Goal: Book appointment/travel/reservation

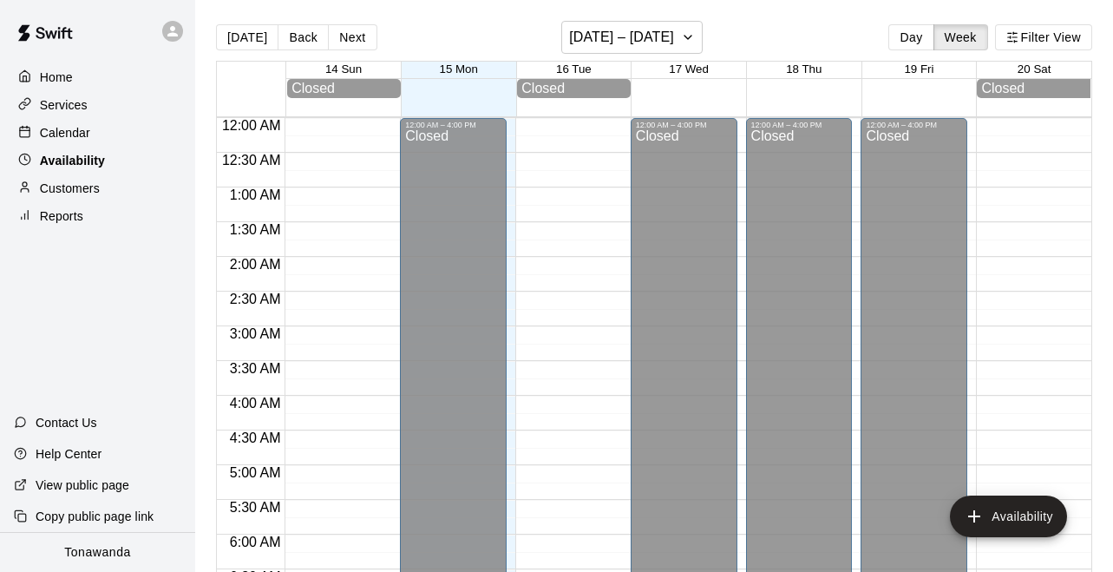
scroll to position [1034, 0]
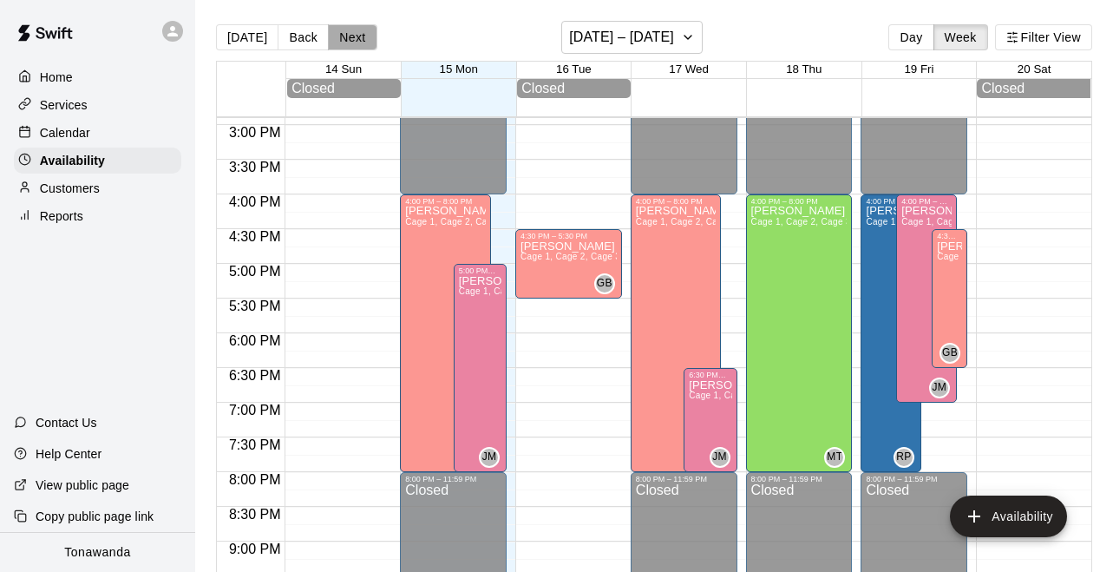
click at [361, 40] on button "Next" at bounding box center [352, 37] width 49 height 26
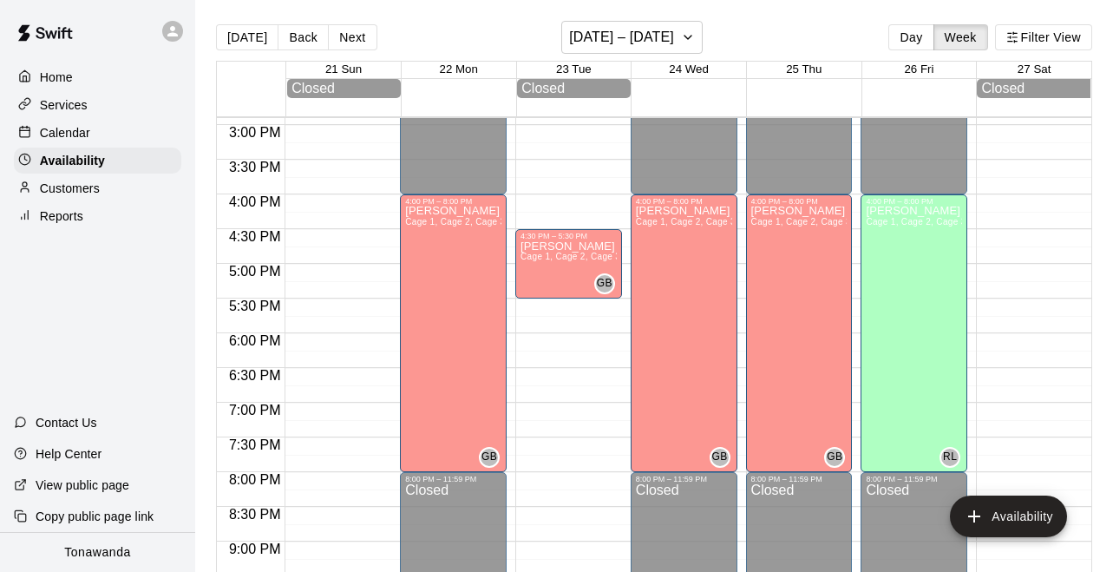
click at [96, 133] on div "Calendar" at bounding box center [97, 133] width 167 height 26
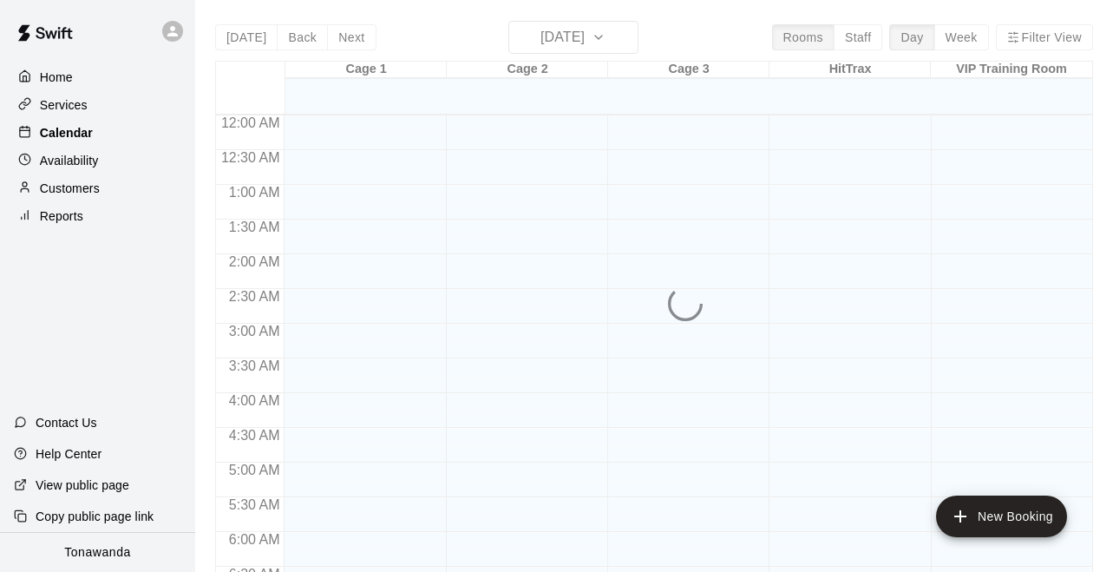
scroll to position [605, 0]
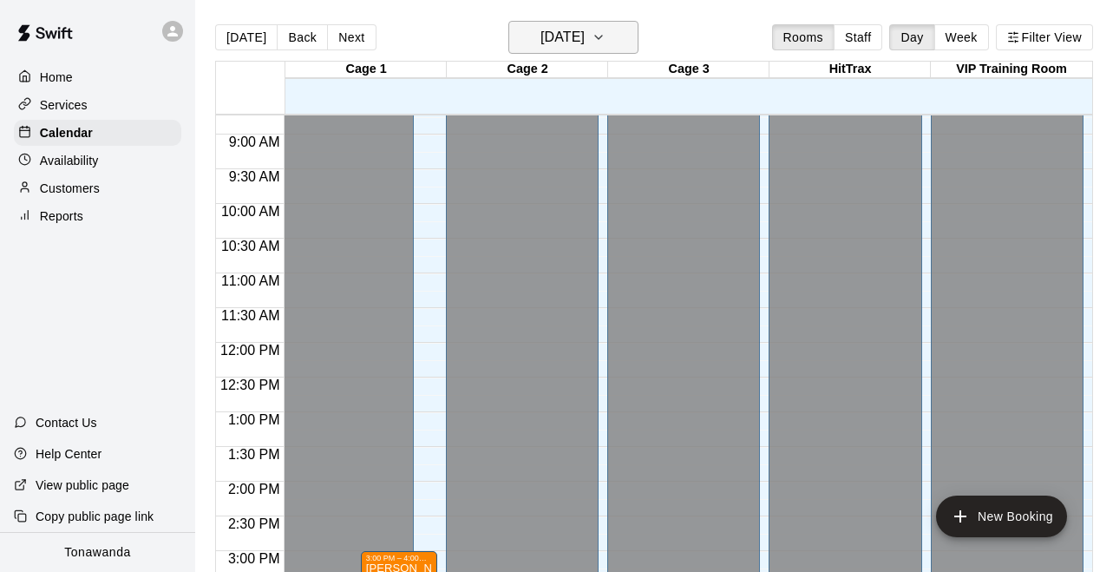
click at [585, 45] on h6 "[DATE]" at bounding box center [562, 37] width 44 height 24
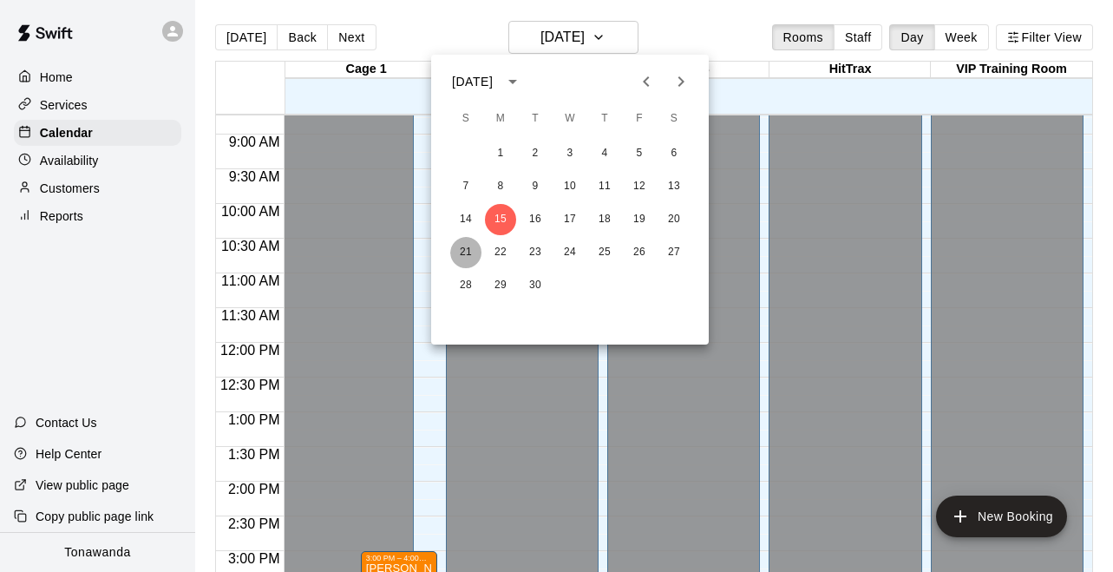
click at [463, 259] on button "21" at bounding box center [465, 252] width 31 height 31
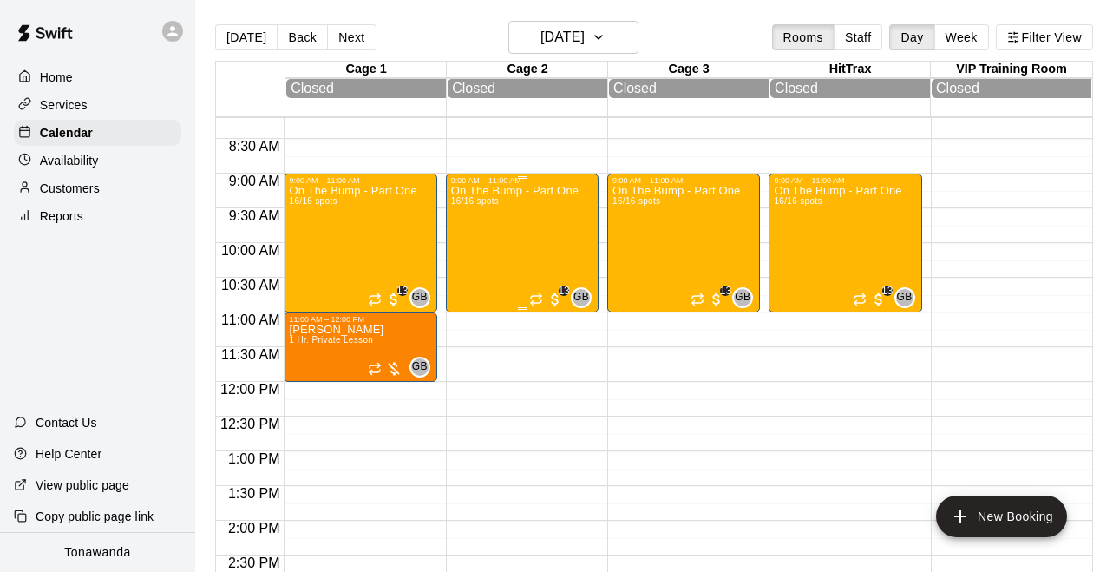
scroll to position [560, 0]
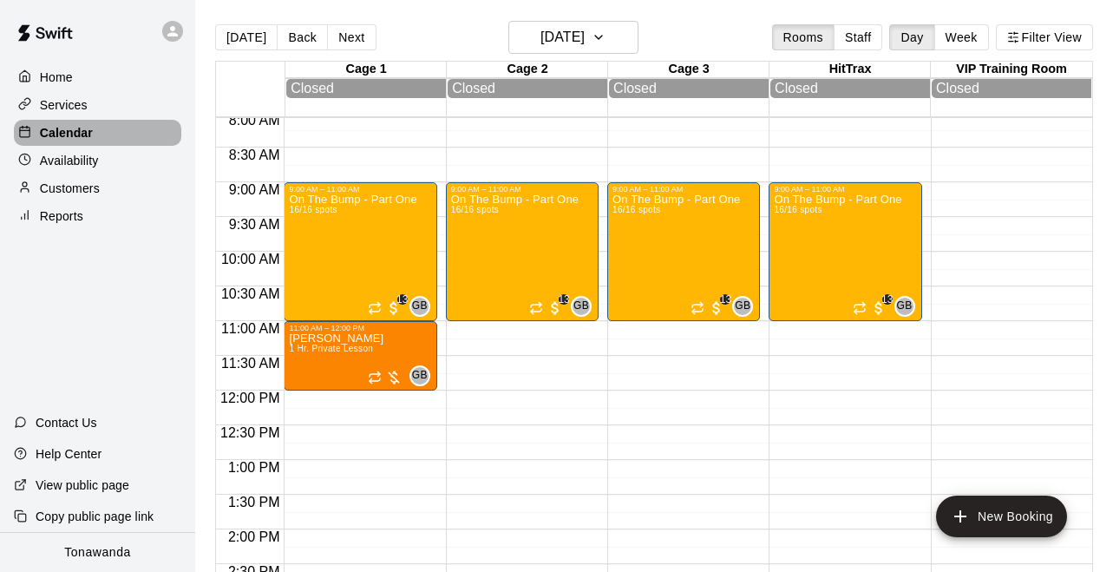
click at [141, 127] on div "Calendar" at bounding box center [97, 133] width 167 height 26
click at [259, 35] on button "[DATE]" at bounding box center [246, 37] width 62 height 26
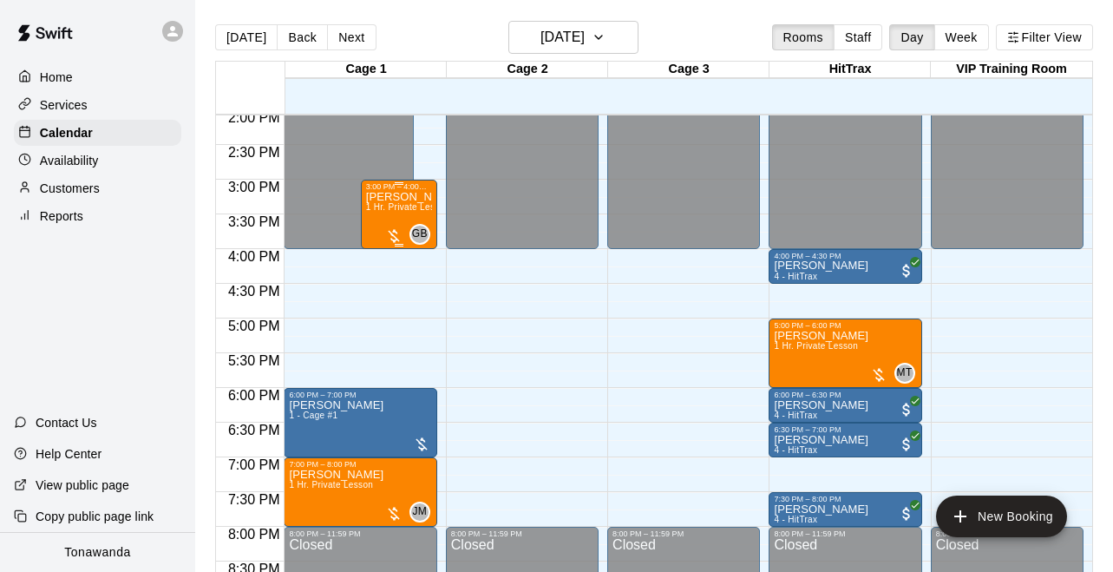
scroll to position [978, 0]
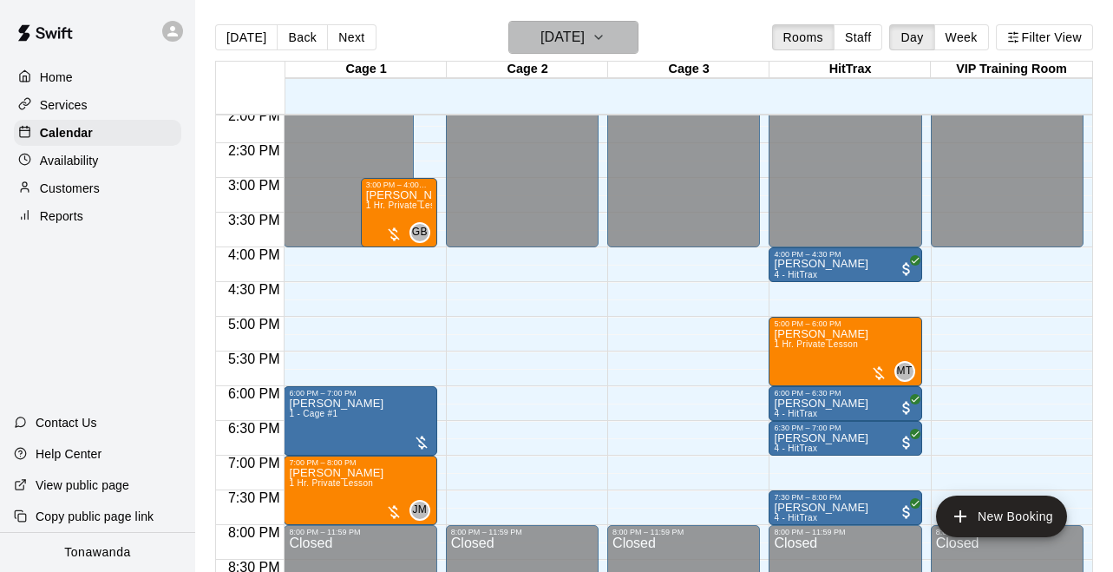
click at [548, 45] on h6 "[DATE]" at bounding box center [562, 37] width 44 height 24
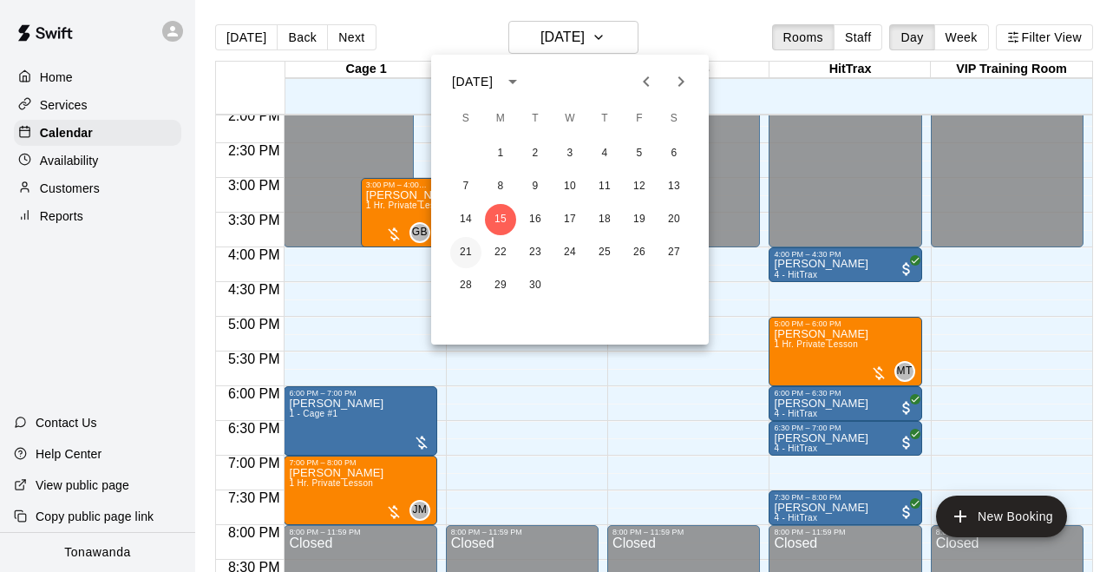
click at [471, 248] on button "21" at bounding box center [465, 252] width 31 height 31
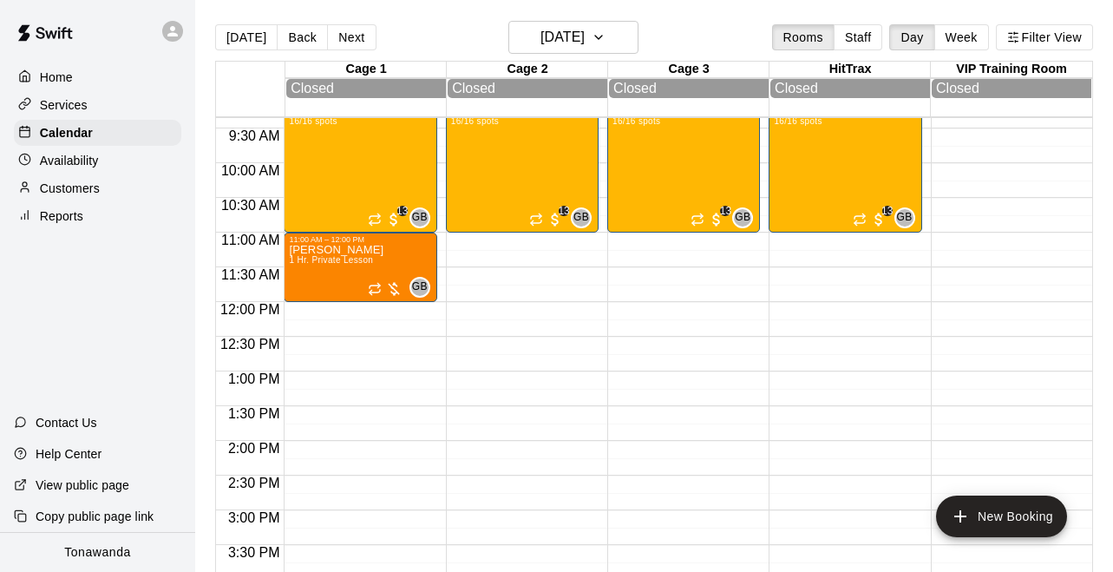
scroll to position [648, 0]
click at [380, 187] on div "On The Bump - Part One 16/16 spots" at bounding box center [352, 392] width 127 height 572
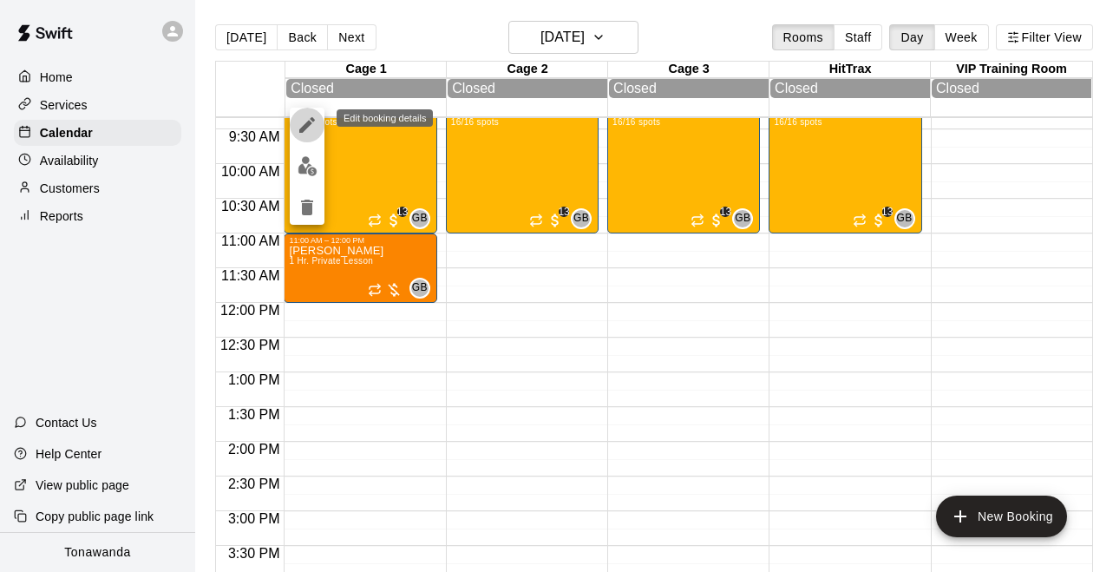
click at [303, 117] on icon "edit" at bounding box center [307, 124] width 21 height 21
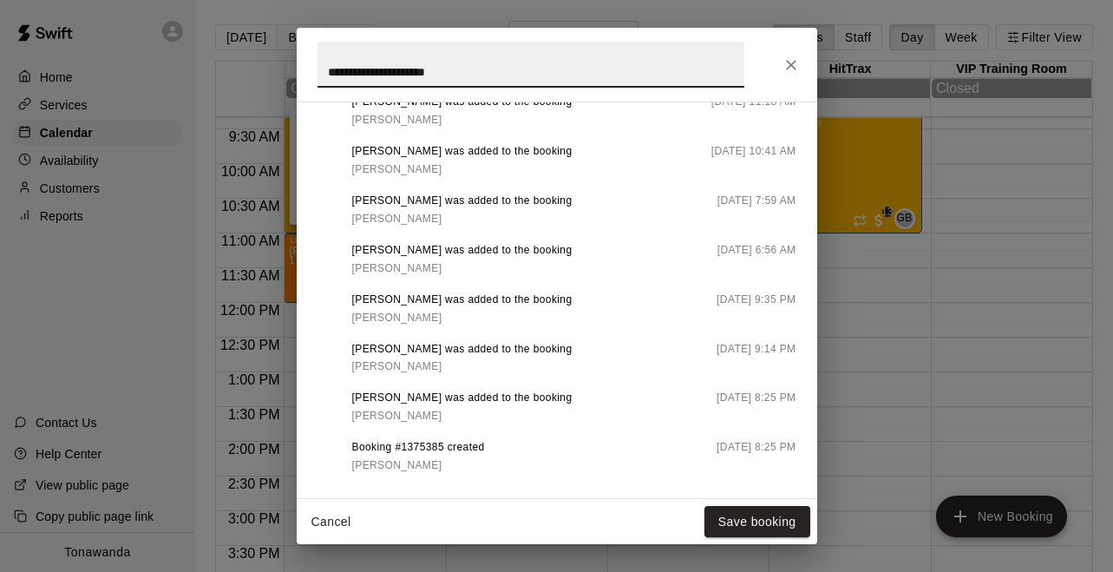
scroll to position [1386, 0]
click at [793, 65] on icon "Close" at bounding box center [790, 64] width 17 height 17
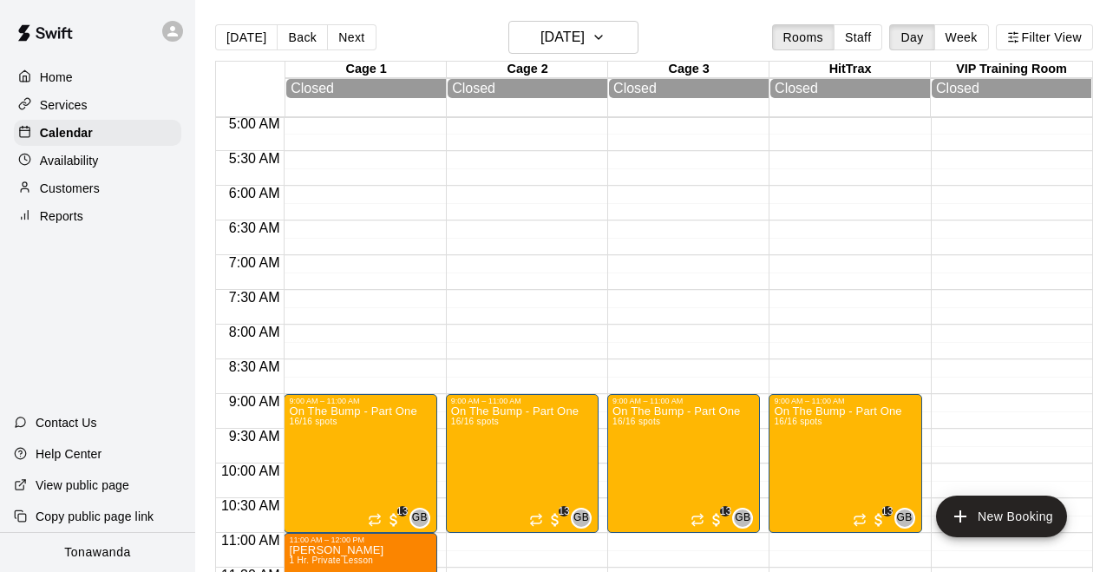
scroll to position [349, 0]
click at [260, 33] on button "[DATE]" at bounding box center [246, 37] width 62 height 26
